Goal: Task Accomplishment & Management: Manage account settings

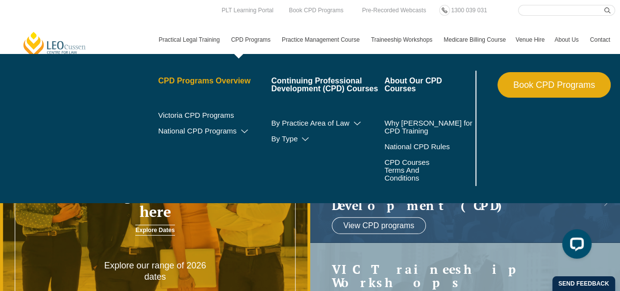
click at [216, 83] on link "CPD Programs Overview" at bounding box center [214, 81] width 113 height 8
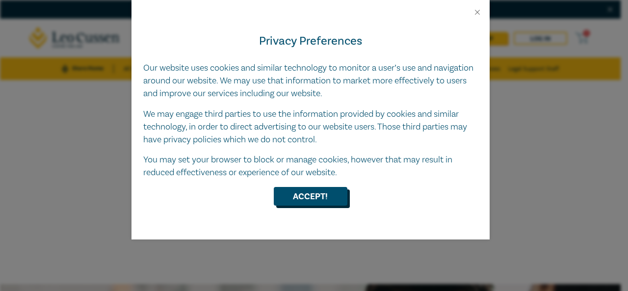
click at [313, 200] on button "Accept!" at bounding box center [311, 196] width 74 height 19
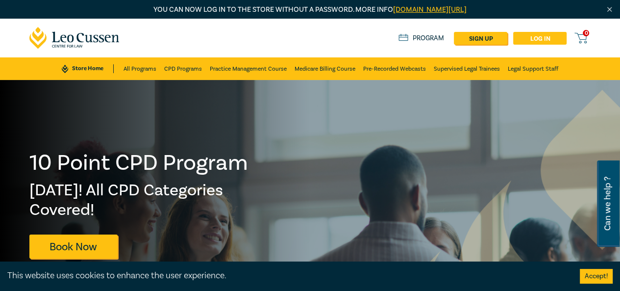
click at [529, 37] on link "Log in" at bounding box center [539, 38] width 53 height 13
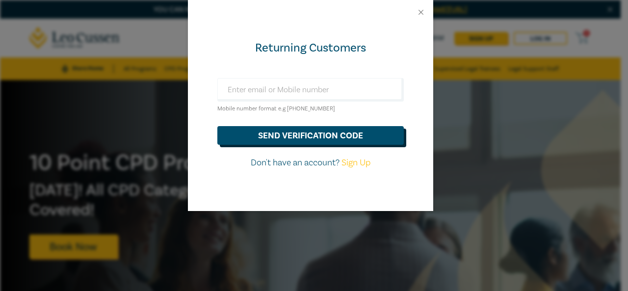
click at [310, 132] on button "send verification code" at bounding box center [310, 135] width 186 height 19
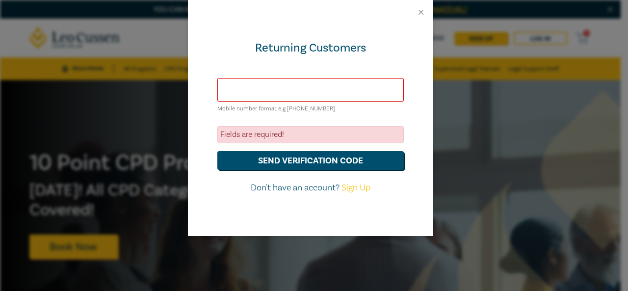
click at [338, 87] on input "text" at bounding box center [310, 90] width 186 height 24
type input "jk-os@hotmail.com"
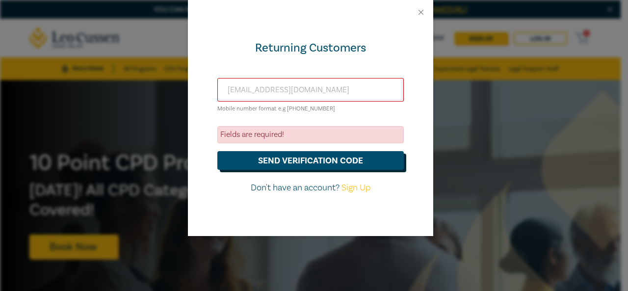
click at [302, 162] on button "send verification code" at bounding box center [310, 160] width 186 height 19
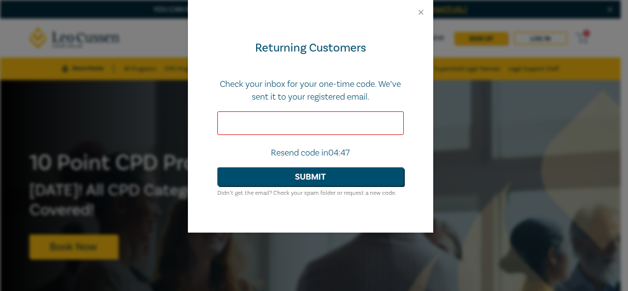
click at [272, 121] on input "text" at bounding box center [310, 123] width 186 height 24
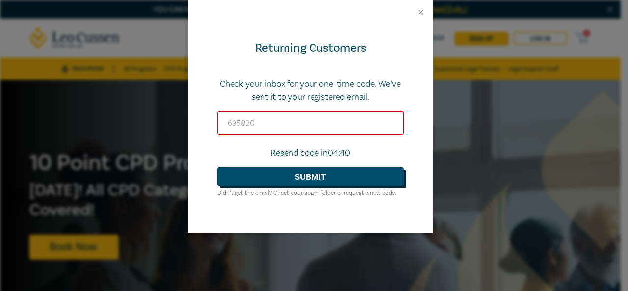
type input "695820"
click at [319, 179] on button "Submit" at bounding box center [310, 176] width 186 height 19
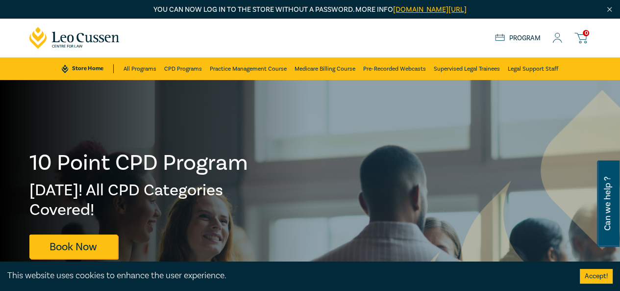
click at [558, 36] on icon at bounding box center [558, 38] width 10 height 10
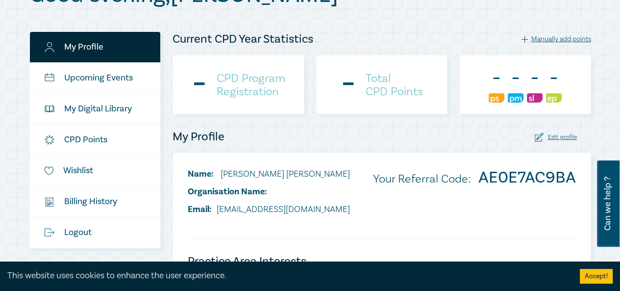
scroll to position [186, 0]
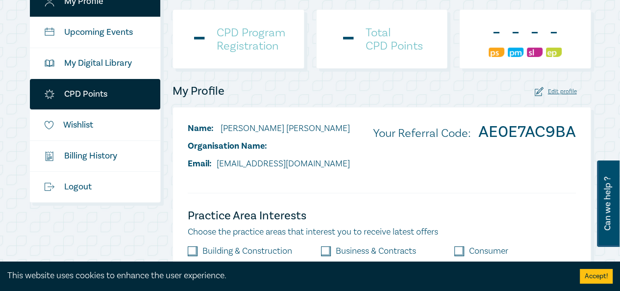
click at [76, 89] on link "CPD Points" at bounding box center [95, 94] width 131 height 30
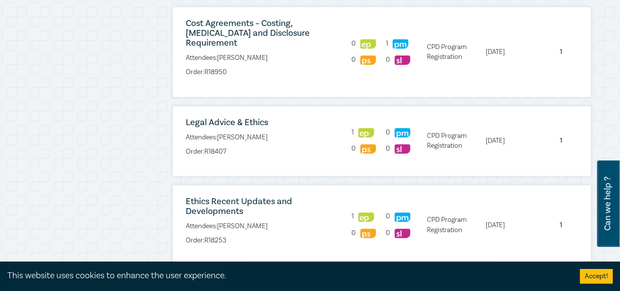
scroll to position [314, 0]
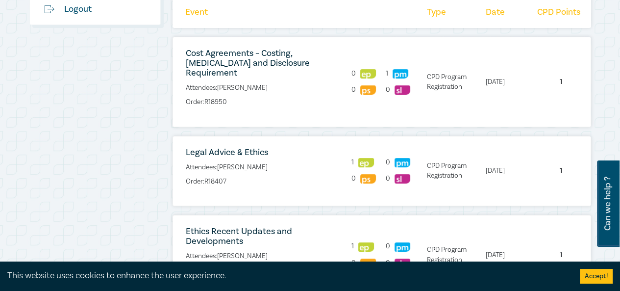
click at [243, 97] on p "Order: R18950" at bounding box center [261, 102] width 151 height 10
drag, startPoint x: 228, startPoint y: 93, endPoint x: 207, endPoint y: 89, distance: 21.9
click at [207, 97] on p "Order: R18950" at bounding box center [261, 102] width 151 height 10
copy p "R18950"
click at [271, 177] on li "Legal Advice & Ethics Attendees: James O'Sullivan Order: R18407" at bounding box center [261, 171] width 176 height 47
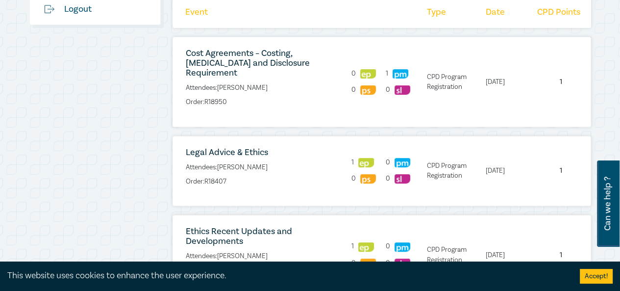
click at [239, 176] on p "Order: R18407" at bounding box center [261, 181] width 151 height 10
click at [230, 176] on p "Order: R18407" at bounding box center [261, 181] width 151 height 10
drag, startPoint x: 207, startPoint y: 169, endPoint x: 231, endPoint y: 172, distance: 24.7
click at [231, 176] on p "Order: R18407" at bounding box center [261, 181] width 151 height 10
copy p "R18407"
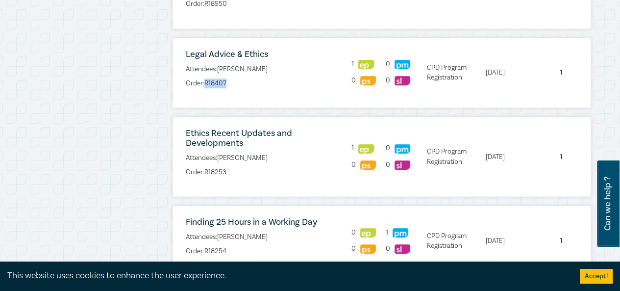
scroll to position [432, 0]
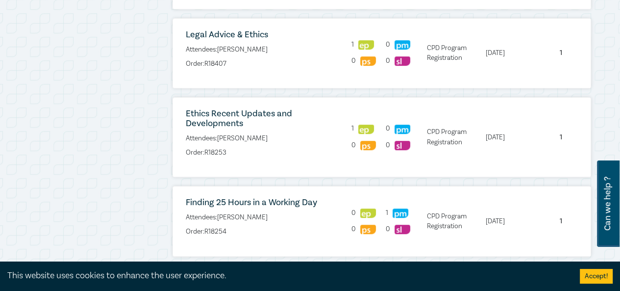
click at [231, 148] on p "Order: R18253" at bounding box center [261, 153] width 151 height 10
drag, startPoint x: 227, startPoint y: 143, endPoint x: 207, endPoint y: 142, distance: 19.6
click at [207, 148] on p "Order: R18253" at bounding box center [261, 153] width 151 height 10
copy p "R18253"
click at [235, 227] on p "Order: R18254" at bounding box center [261, 232] width 151 height 10
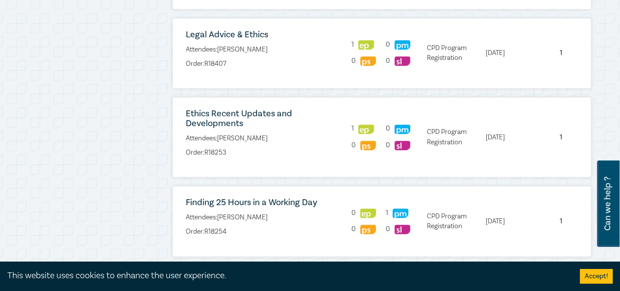
click at [232, 227] on p "Order: R18254" at bounding box center [261, 232] width 151 height 10
drag, startPoint x: 232, startPoint y: 222, endPoint x: 205, endPoint y: 219, distance: 27.1
click at [205, 227] on p "Order: R18254" at bounding box center [261, 232] width 151 height 10
copy p "R18254"
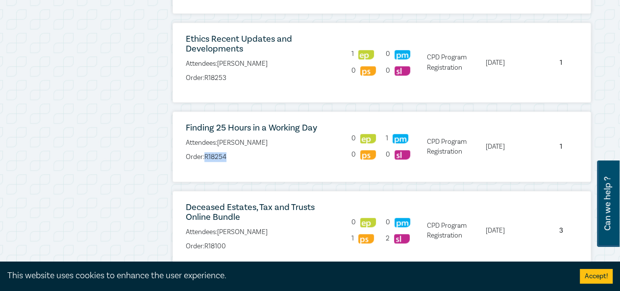
scroll to position [510, 0]
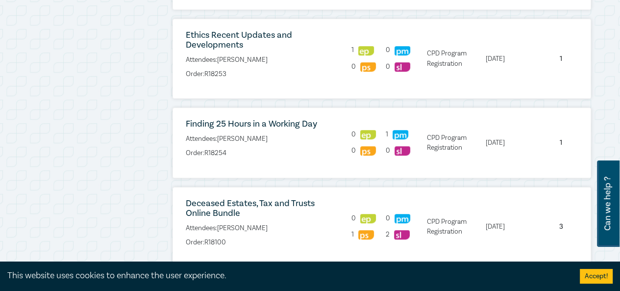
click at [231, 237] on p "Order: R18100" at bounding box center [261, 242] width 151 height 10
drag, startPoint x: 227, startPoint y: 229, endPoint x: 207, endPoint y: 229, distance: 19.6
click at [207, 237] on p "Order: R18100" at bounding box center [261, 242] width 151 height 10
copy p "R18100"
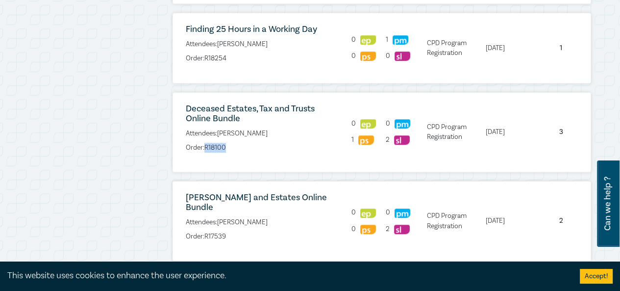
scroll to position [608, 0]
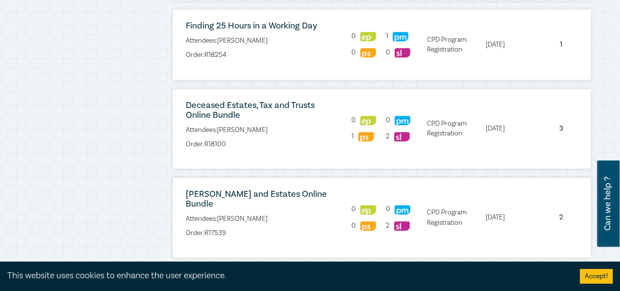
click at [227, 228] on p "Order: R17539" at bounding box center [261, 233] width 151 height 10
drag, startPoint x: 227, startPoint y: 210, endPoint x: 206, endPoint y: 209, distance: 21.1
click at [206, 228] on p "Order: R17539" at bounding box center [261, 233] width 151 height 10
copy p "R17539"
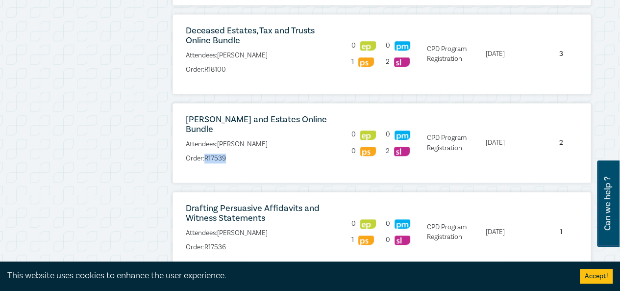
scroll to position [687, 0]
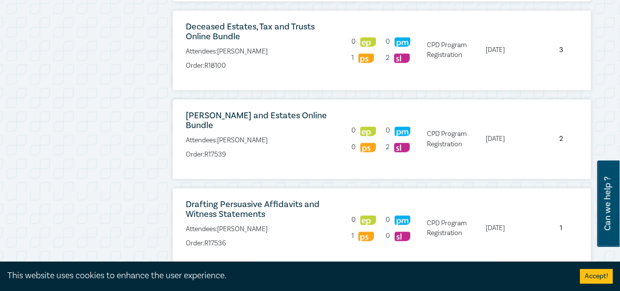
click at [231, 238] on p "Order: R17536" at bounding box center [261, 243] width 151 height 10
drag, startPoint x: 229, startPoint y: 220, endPoint x: 206, endPoint y: 221, distance: 23.6
click at [206, 238] on p "Order: R17536" at bounding box center [261, 243] width 151 height 10
copy p "R17536"
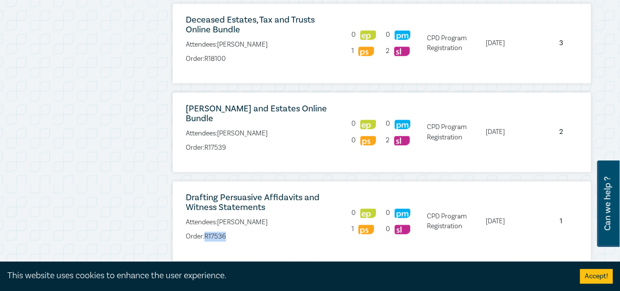
scroll to position [709, 0]
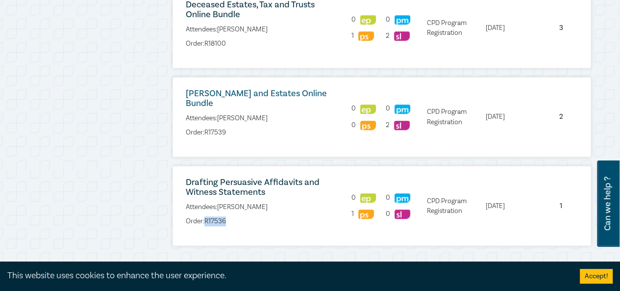
click at [226, 88] on link "Wills and Estates Online Bundle" at bounding box center [256, 98] width 141 height 21
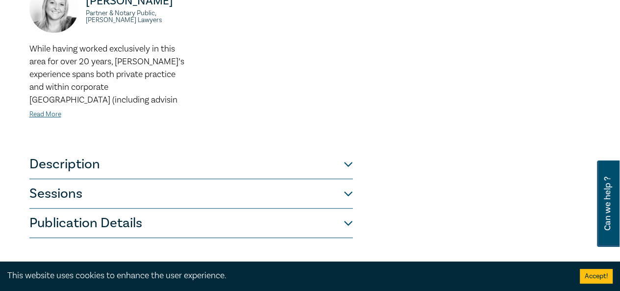
scroll to position [539, 0]
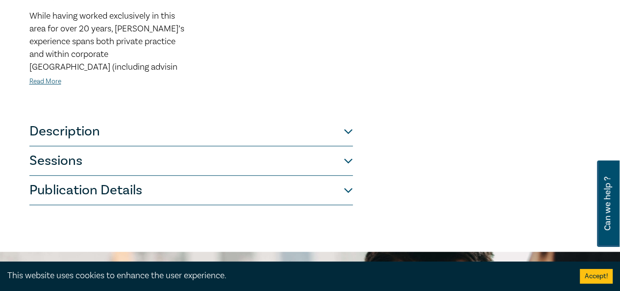
click at [351, 117] on button "Description" at bounding box center [191, 131] width 324 height 29
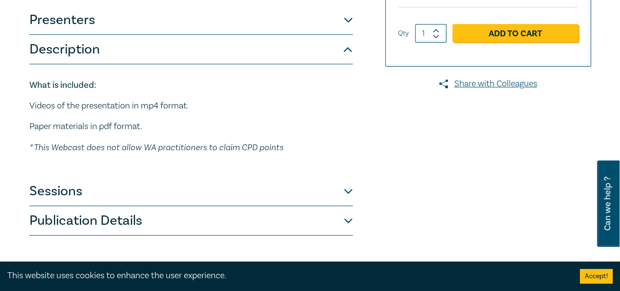
scroll to position [234, 0]
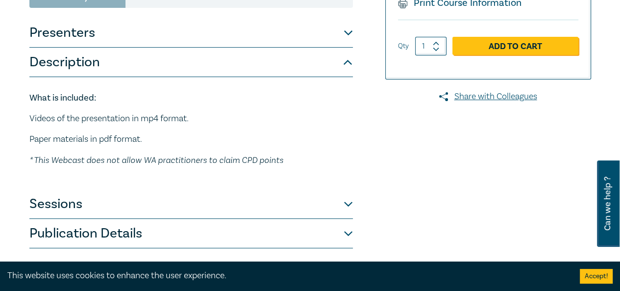
click at [351, 189] on button "Sessions" at bounding box center [191, 203] width 324 height 29
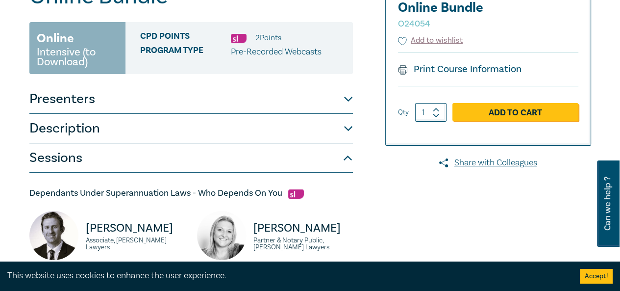
scroll to position [0, 0]
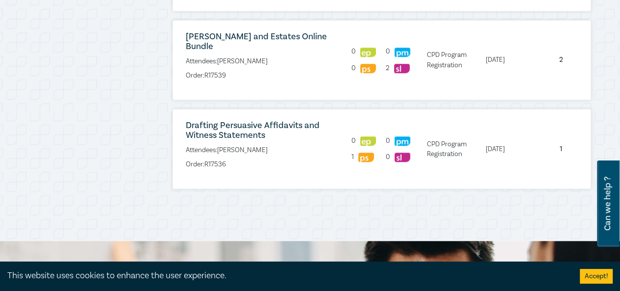
scroll to position [649, 0]
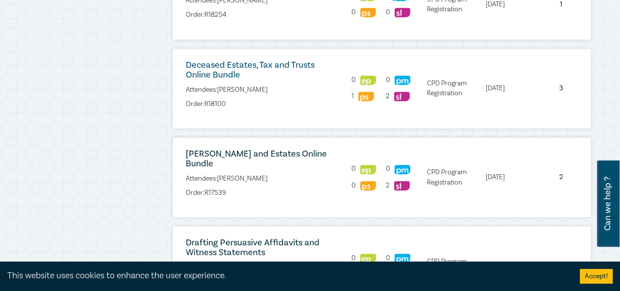
click at [190, 59] on link "Deceased Estates, Tax and Trusts Online Bundle" at bounding box center [250, 69] width 129 height 21
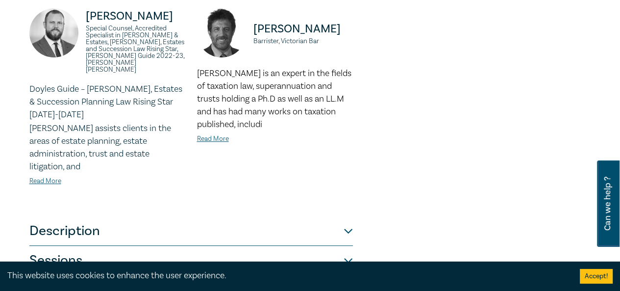
scroll to position [556, 0]
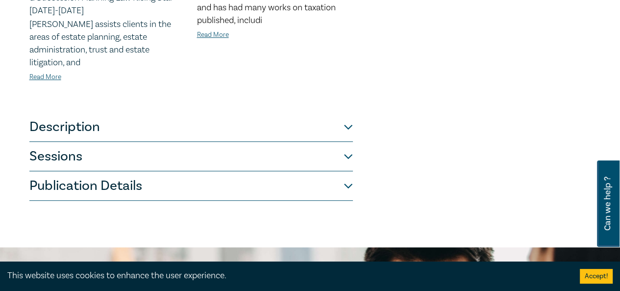
click at [334, 142] on button "Sessions" at bounding box center [191, 156] width 324 height 29
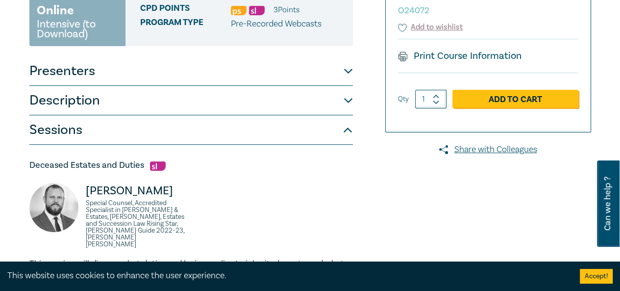
scroll to position [159, 0]
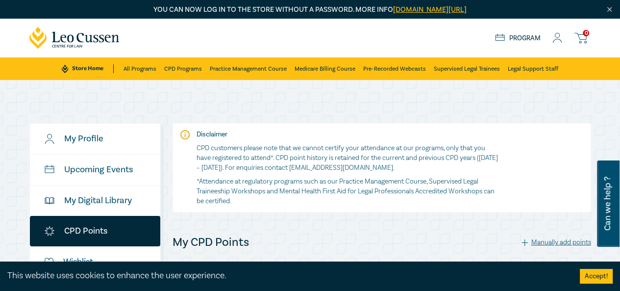
click at [558, 36] on icon at bounding box center [558, 38] width 10 height 10
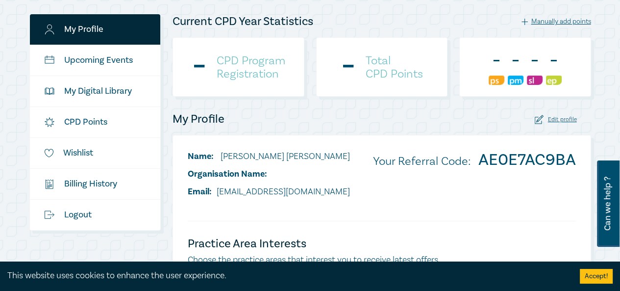
scroll to position [197, 0]
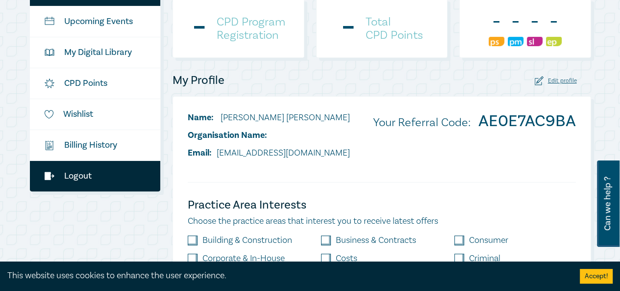
click at [77, 174] on link "Logout" at bounding box center [95, 176] width 131 height 30
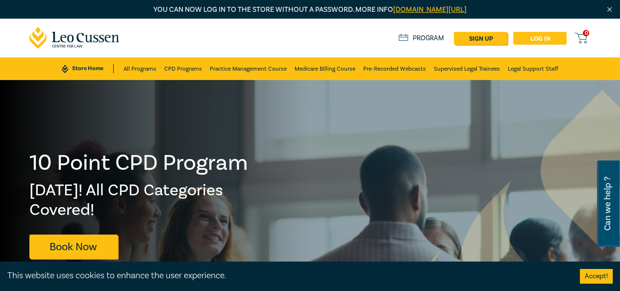
click at [535, 37] on link "Log in" at bounding box center [539, 38] width 53 height 13
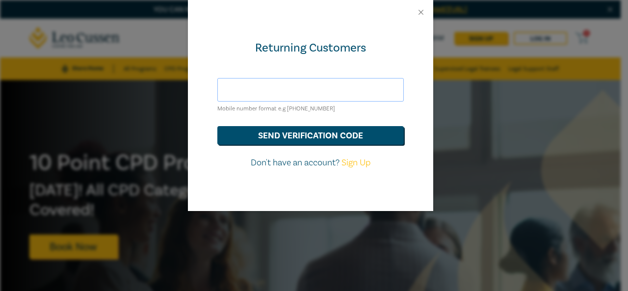
click at [306, 92] on input "text" at bounding box center [310, 90] width 186 height 24
type input "jk-os@hotmail.com"
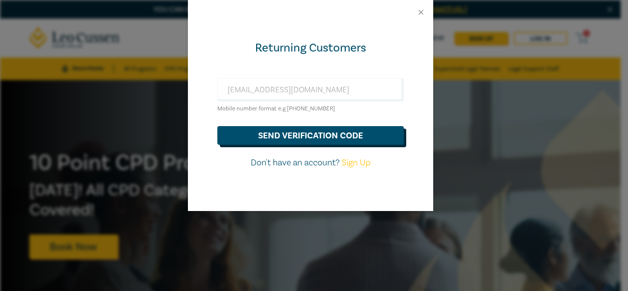
click at [302, 133] on button "send verification code" at bounding box center [310, 135] width 186 height 19
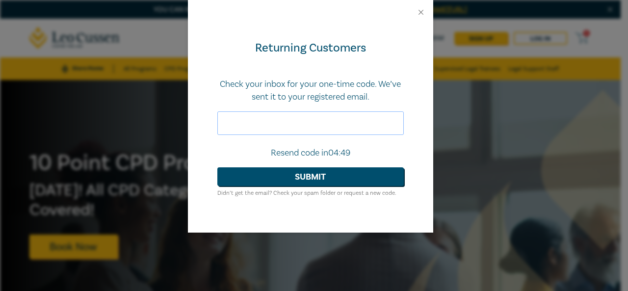
click at [284, 123] on input "text" at bounding box center [310, 123] width 186 height 24
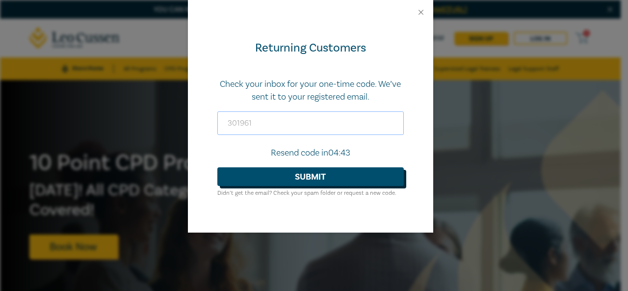
type input "301961"
click at [297, 172] on button "Submit" at bounding box center [310, 176] width 186 height 19
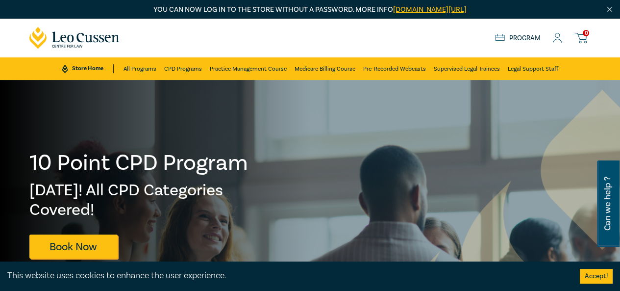
click at [558, 39] on icon at bounding box center [558, 40] width 9 height 3
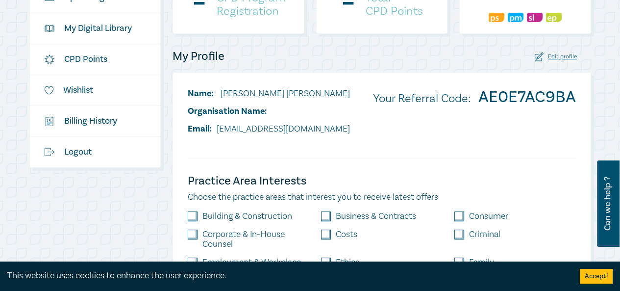
scroll to position [273, 0]
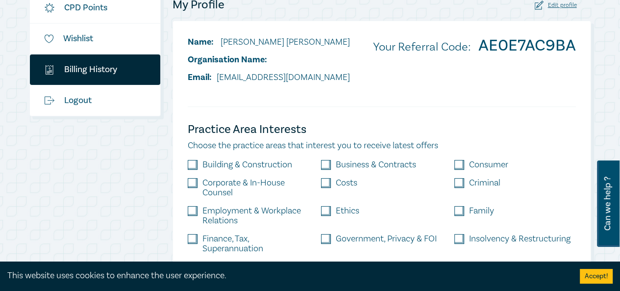
click at [101, 67] on link "$ Billing History" at bounding box center [95, 69] width 131 height 30
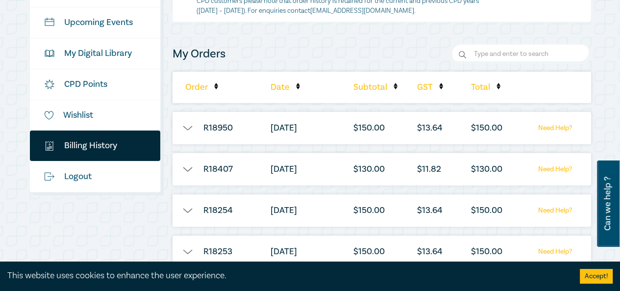
scroll to position [213, 0]
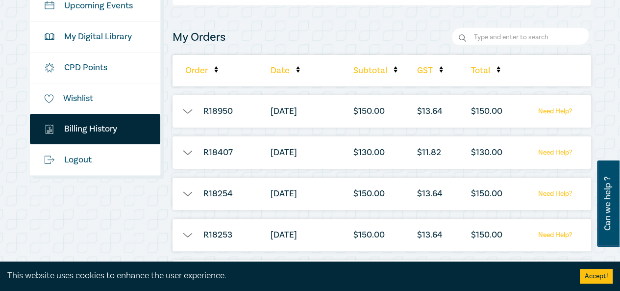
click at [190, 109] on button "button" at bounding box center [187, 111] width 29 height 10
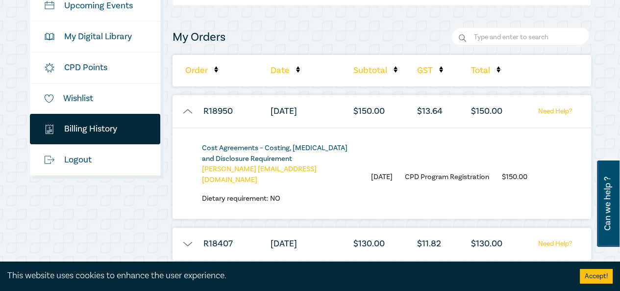
click at [236, 147] on link "Cost Agreements – Costing, Retainer and Disclosure Requirement" at bounding box center [275, 153] width 146 height 20
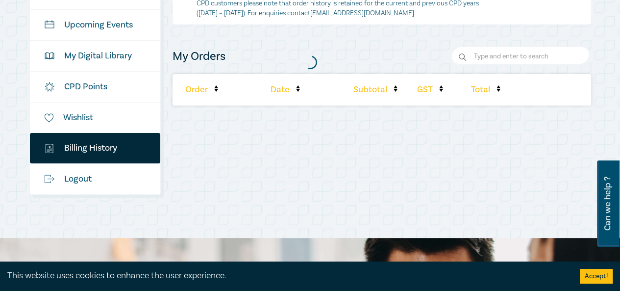
scroll to position [213, 0]
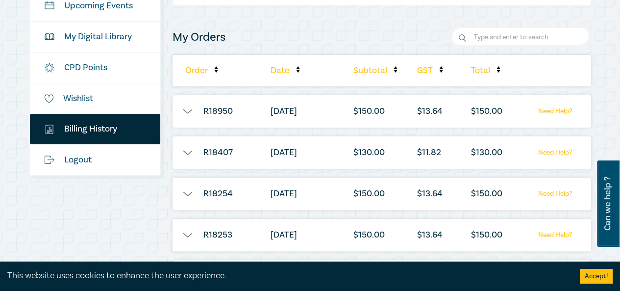
click at [188, 151] on button "button" at bounding box center [187, 153] width 29 height 10
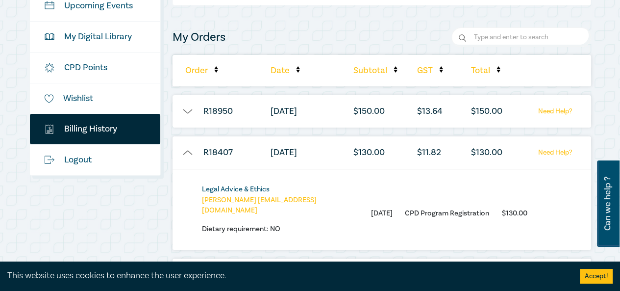
click at [229, 188] on link "Legal Advice & Ethics" at bounding box center [236, 188] width 68 height 9
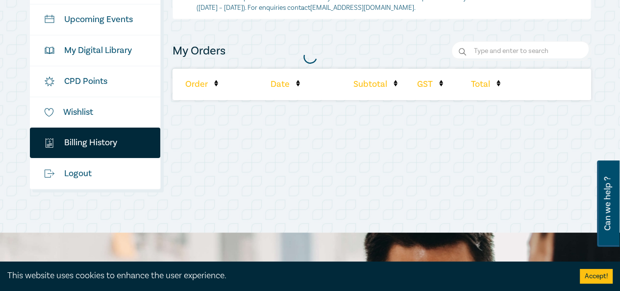
scroll to position [213, 0]
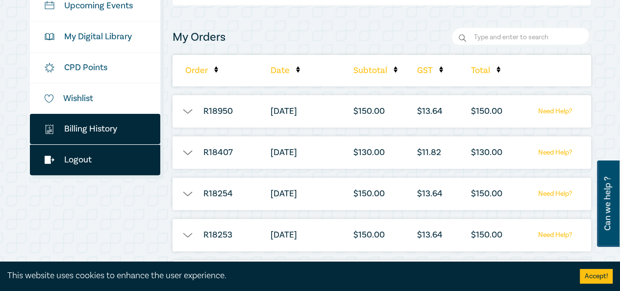
click at [79, 158] on link "Logout" at bounding box center [95, 160] width 131 height 30
